Goal: Task Accomplishment & Management: Manage account settings

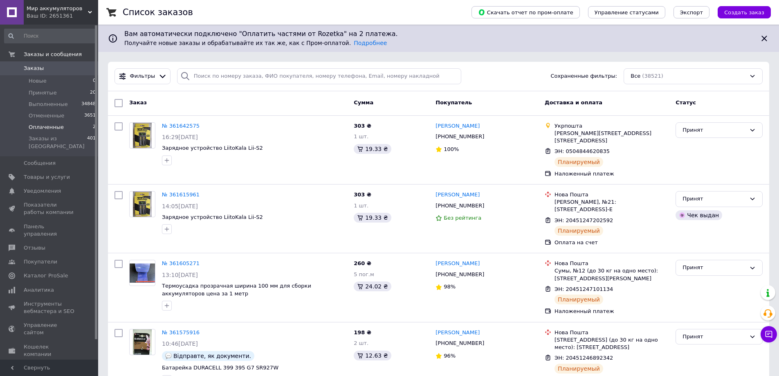
click at [44, 124] on span "Оплаченные" at bounding box center [46, 127] width 35 height 7
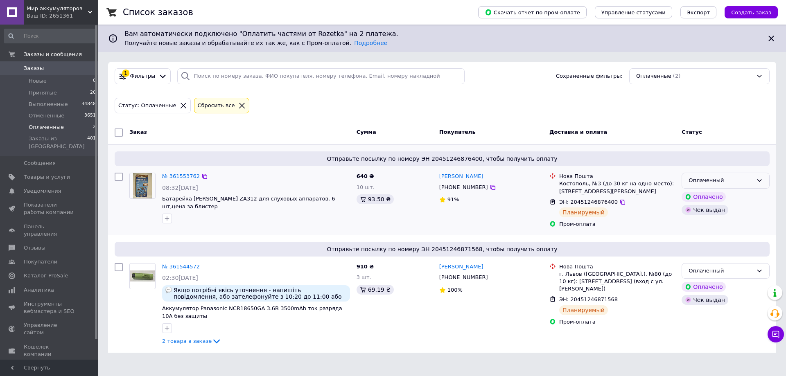
click at [753, 180] on div "Оплаченный" at bounding box center [725, 181] width 88 height 16
click at [709, 211] on li "Выполнен" at bounding box center [725, 212] width 87 height 15
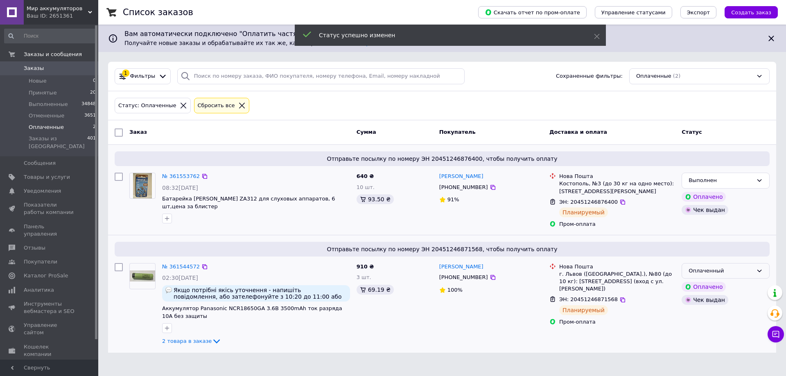
click at [743, 271] on div "Оплаченный" at bounding box center [720, 271] width 64 height 9
click at [714, 303] on li "Выполнен" at bounding box center [725, 302] width 87 height 15
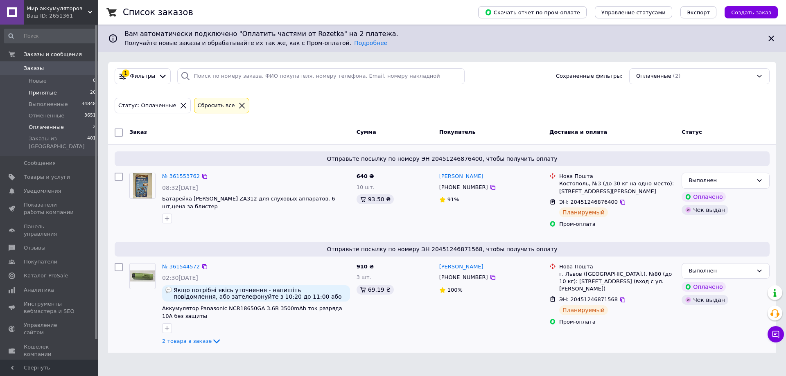
click at [48, 90] on span "Принятые" at bounding box center [43, 92] width 28 height 7
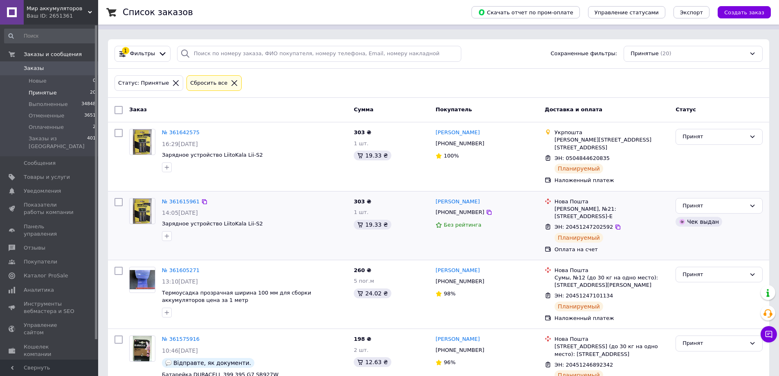
scroll to position [41, 0]
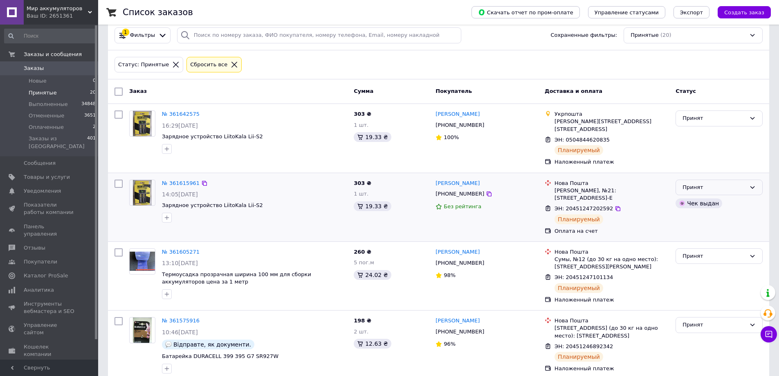
click at [725, 183] on div "Принят" at bounding box center [714, 187] width 63 height 9
click at [709, 197] on li "Выполнен" at bounding box center [719, 204] width 86 height 15
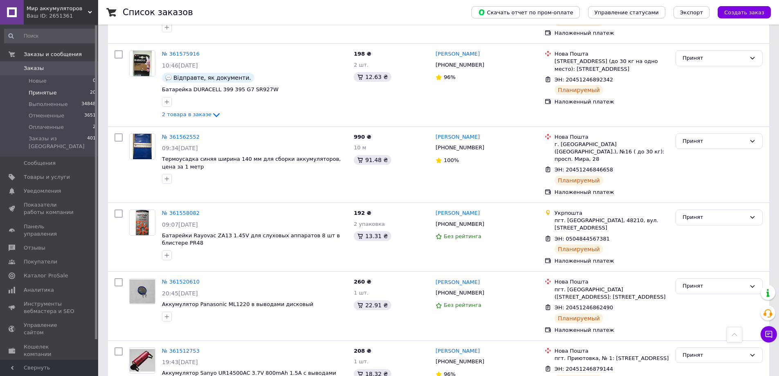
scroll to position [286, 0]
